Goal: Navigation & Orientation: Go to known website

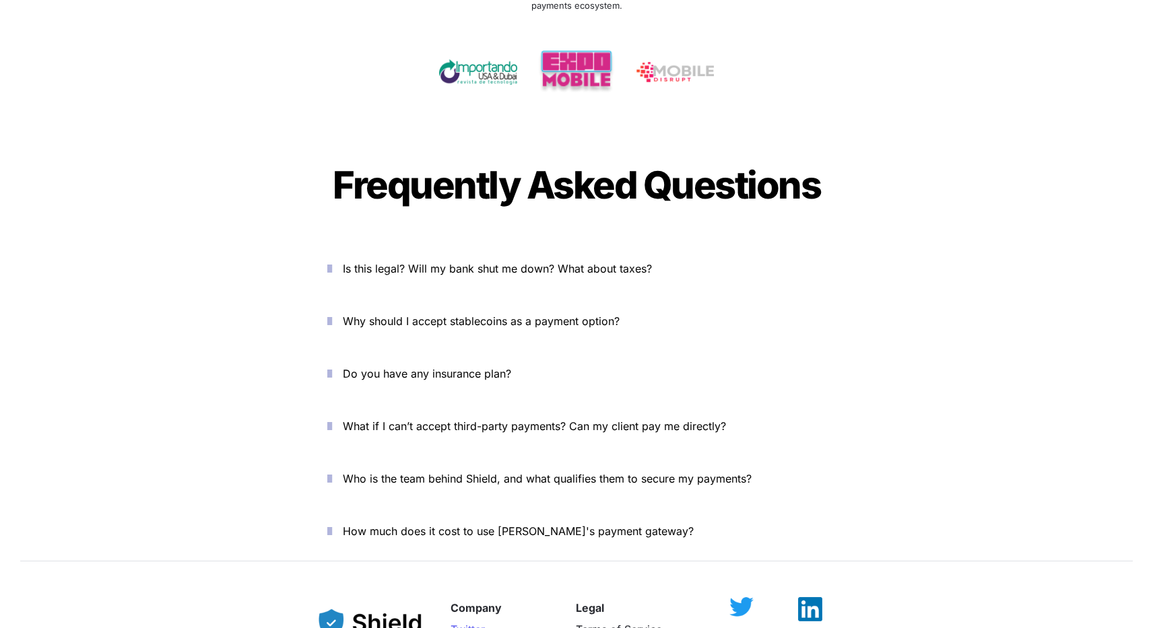
scroll to position [4529, 0]
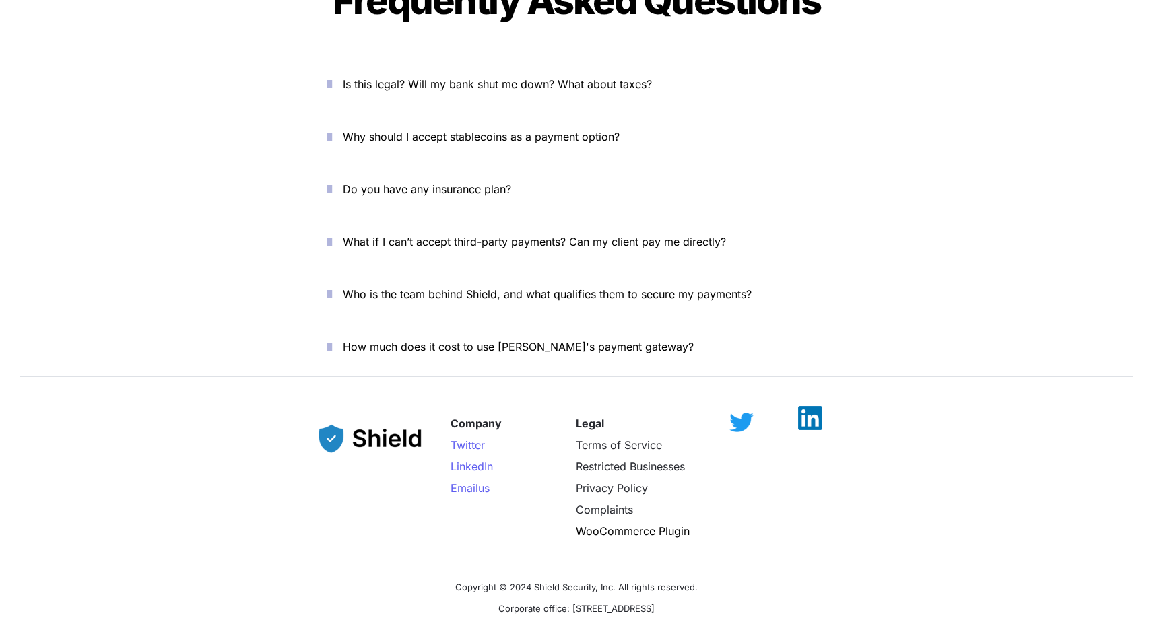
click at [813, 406] on img at bounding box center [810, 418] width 24 height 24
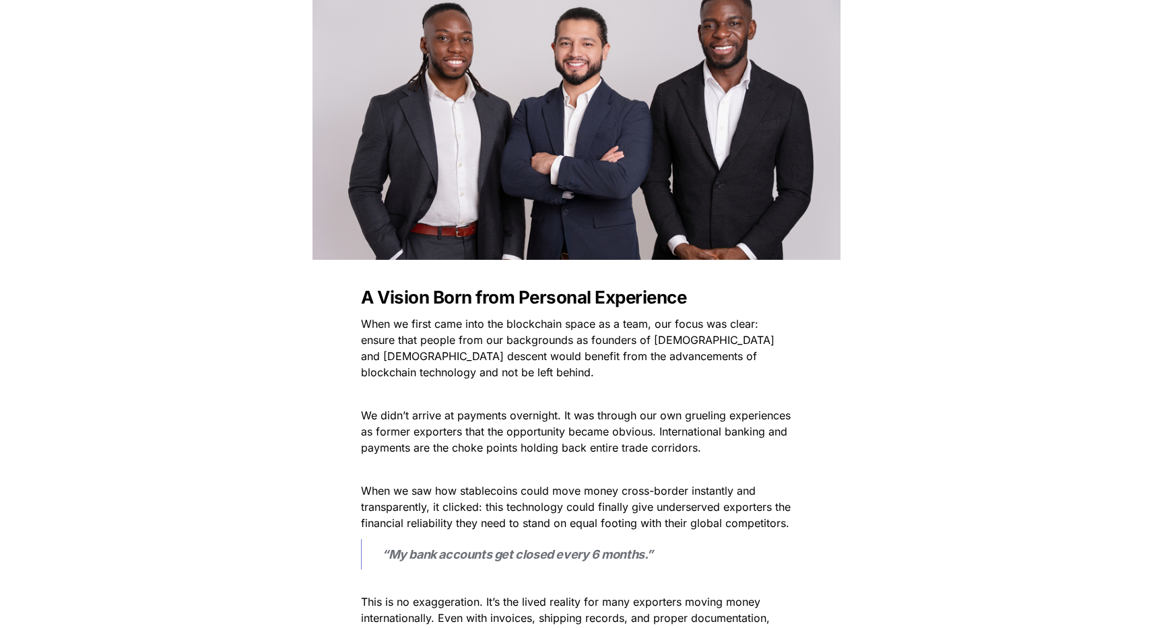
scroll to position [497, 0]
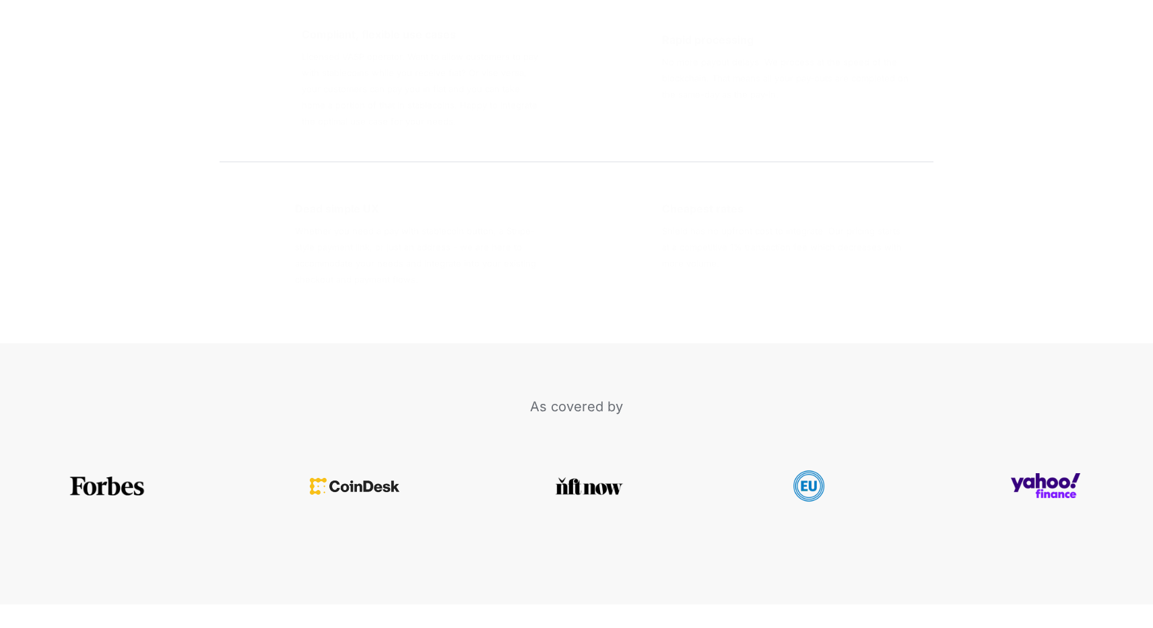
scroll to position [2569, 0]
